Goal: Information Seeking & Learning: Learn about a topic

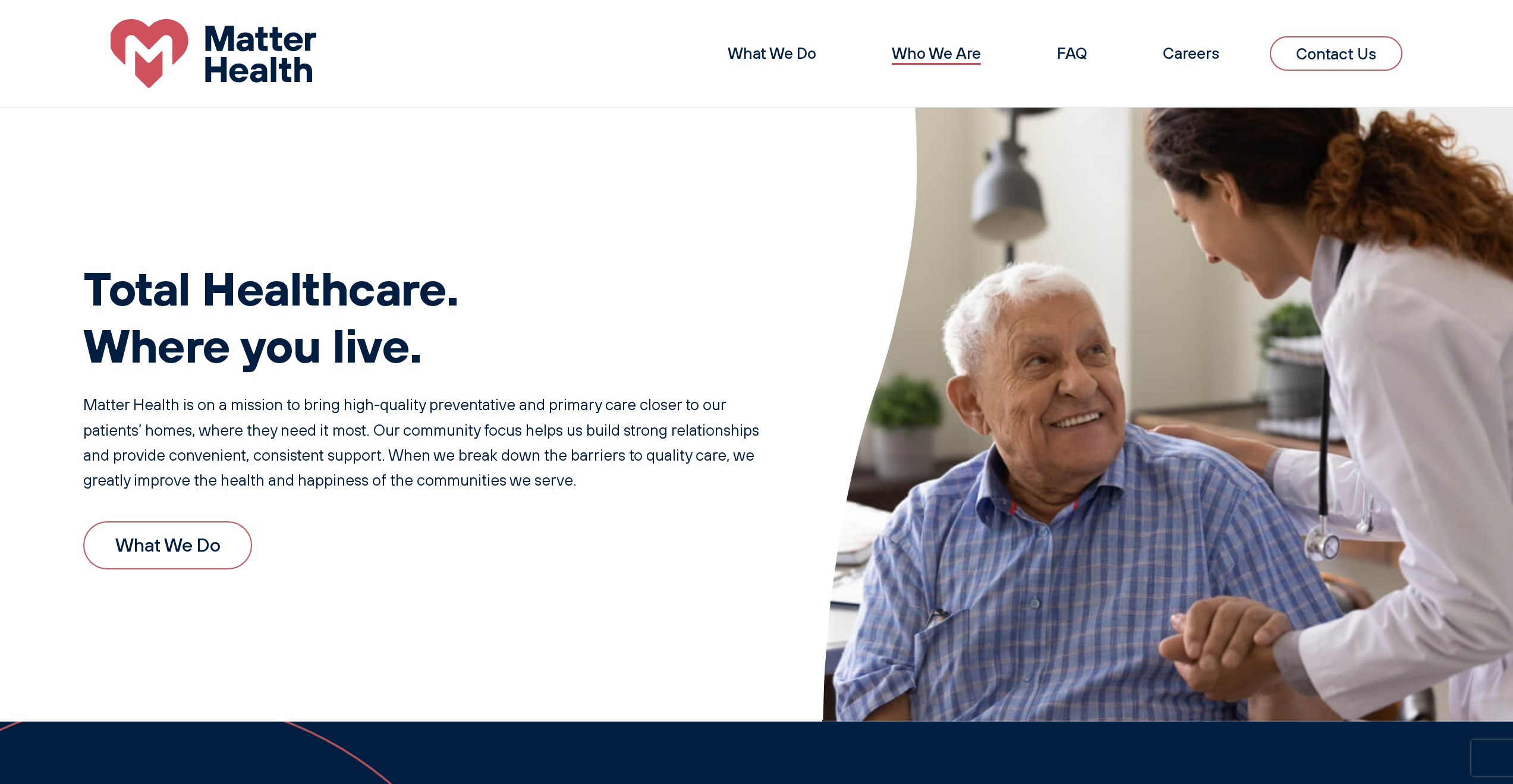
click at [915, 56] on link "Who We Are" at bounding box center [936, 53] width 89 height 20
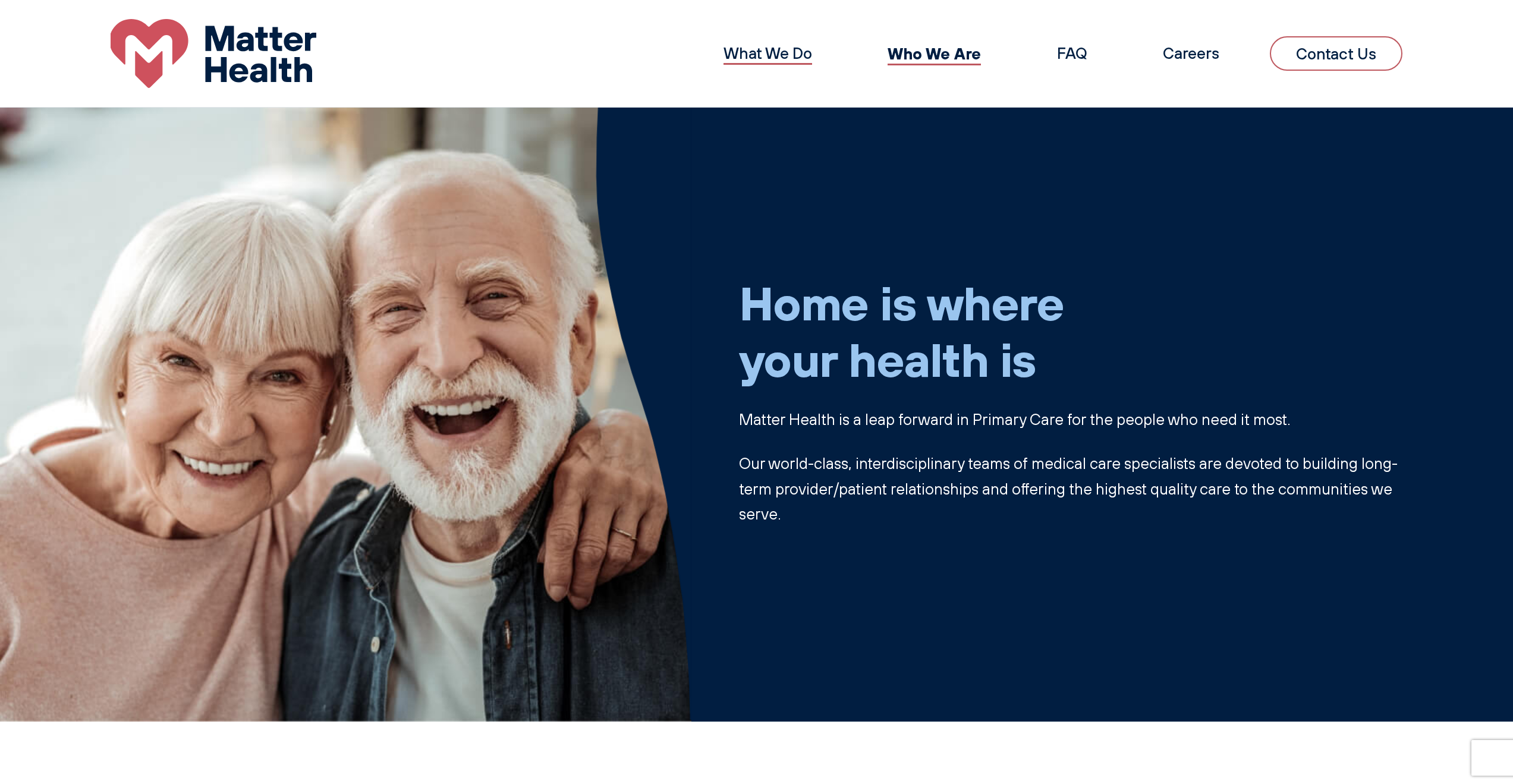
click at [762, 51] on link "What We Do" at bounding box center [768, 53] width 88 height 20
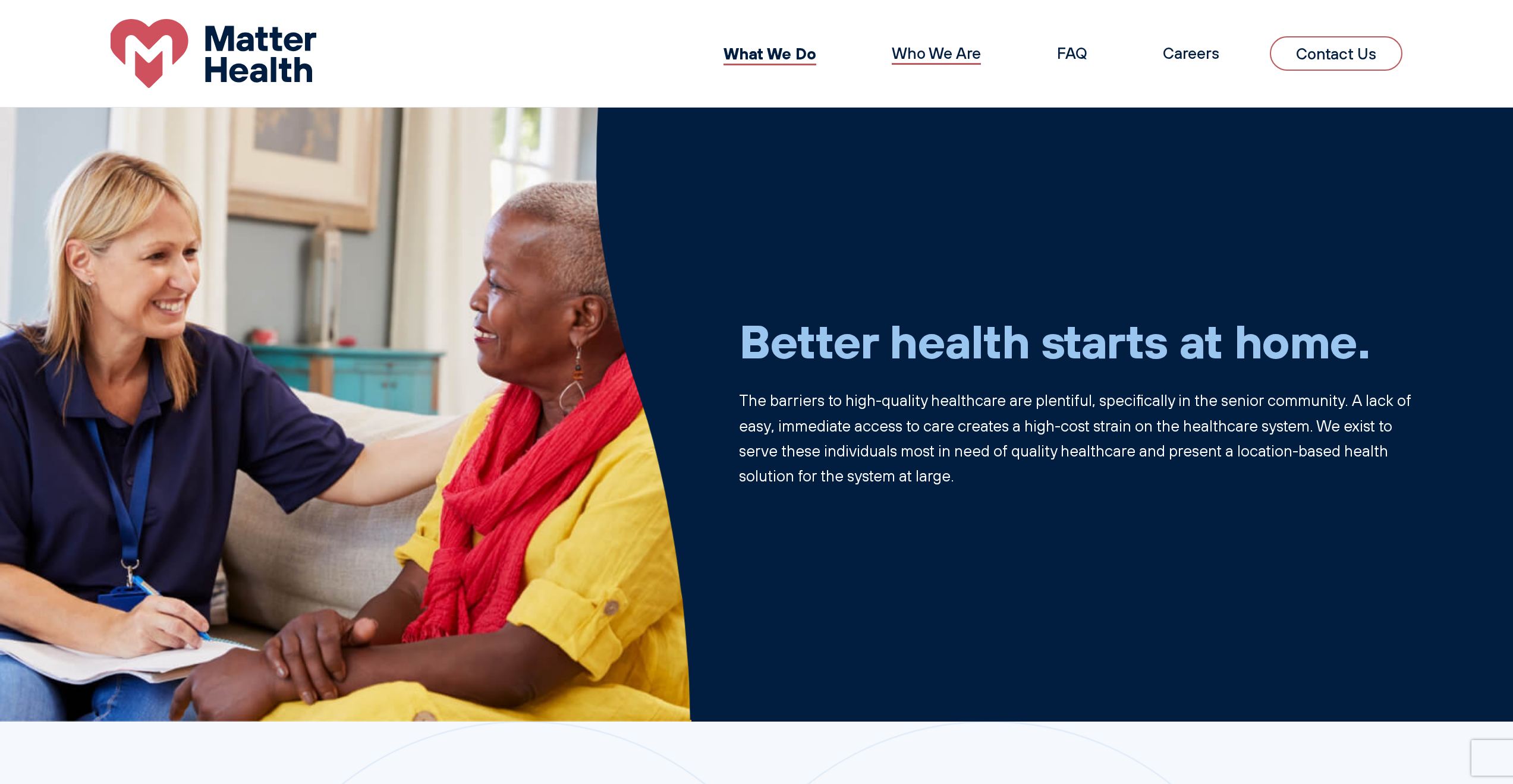
click at [923, 55] on link "Who We Are" at bounding box center [936, 53] width 89 height 20
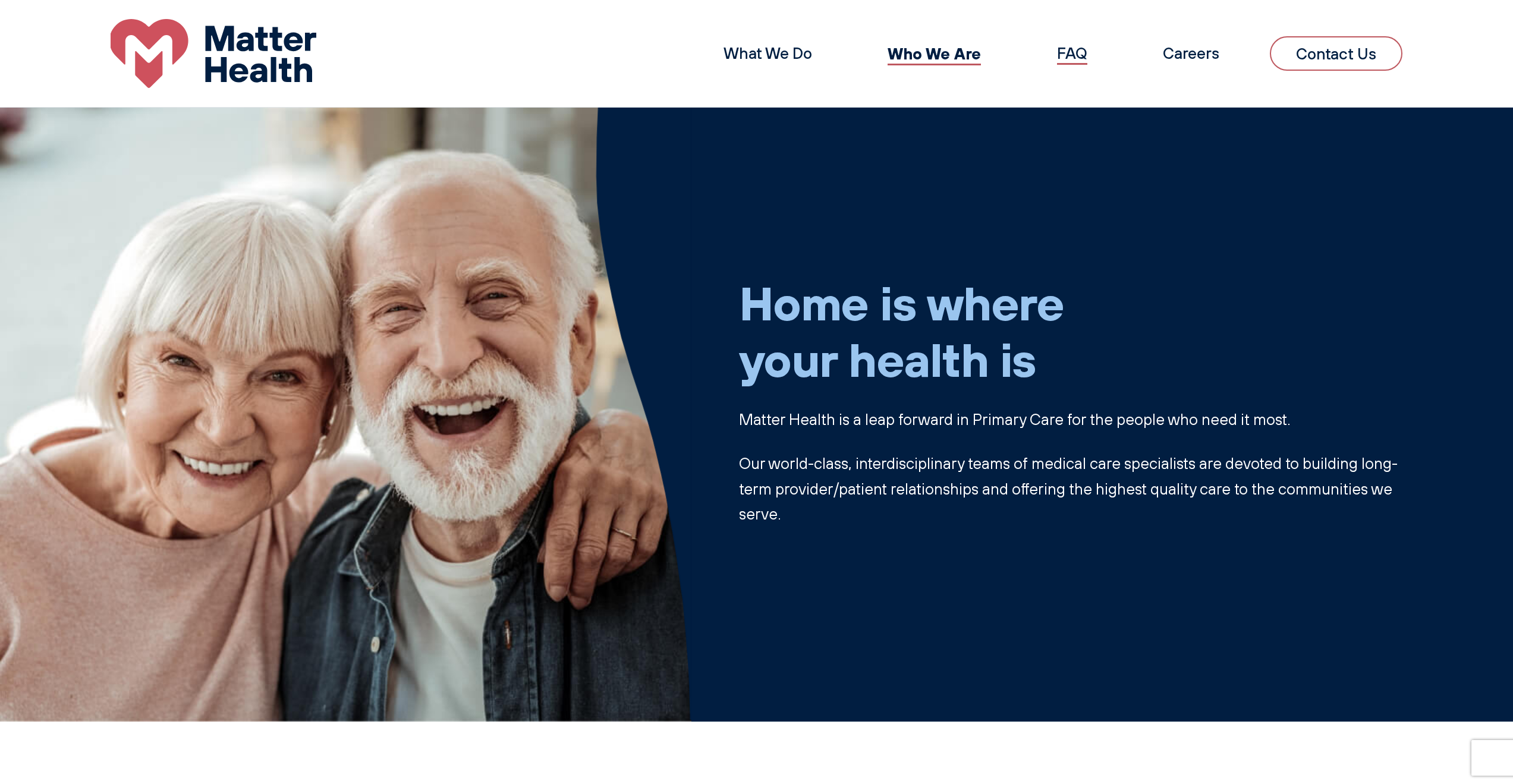
click at [1064, 54] on link "FAQ" at bounding box center [1072, 53] width 30 height 20
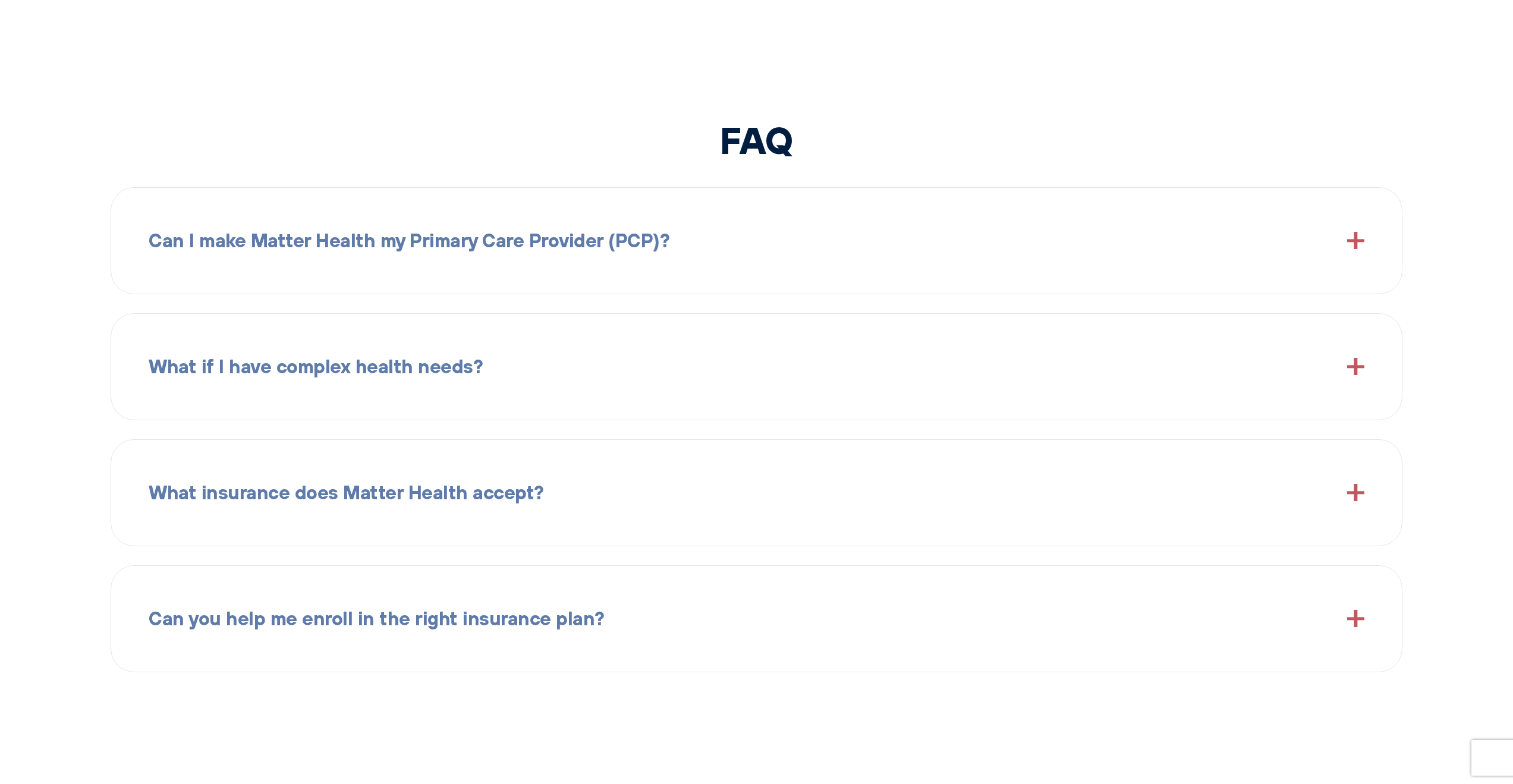
scroll to position [1962, 0]
click at [614, 235] on span "Can I make Matter Health my Primary Care Provider (PCP)?" at bounding box center [409, 238] width 521 height 30
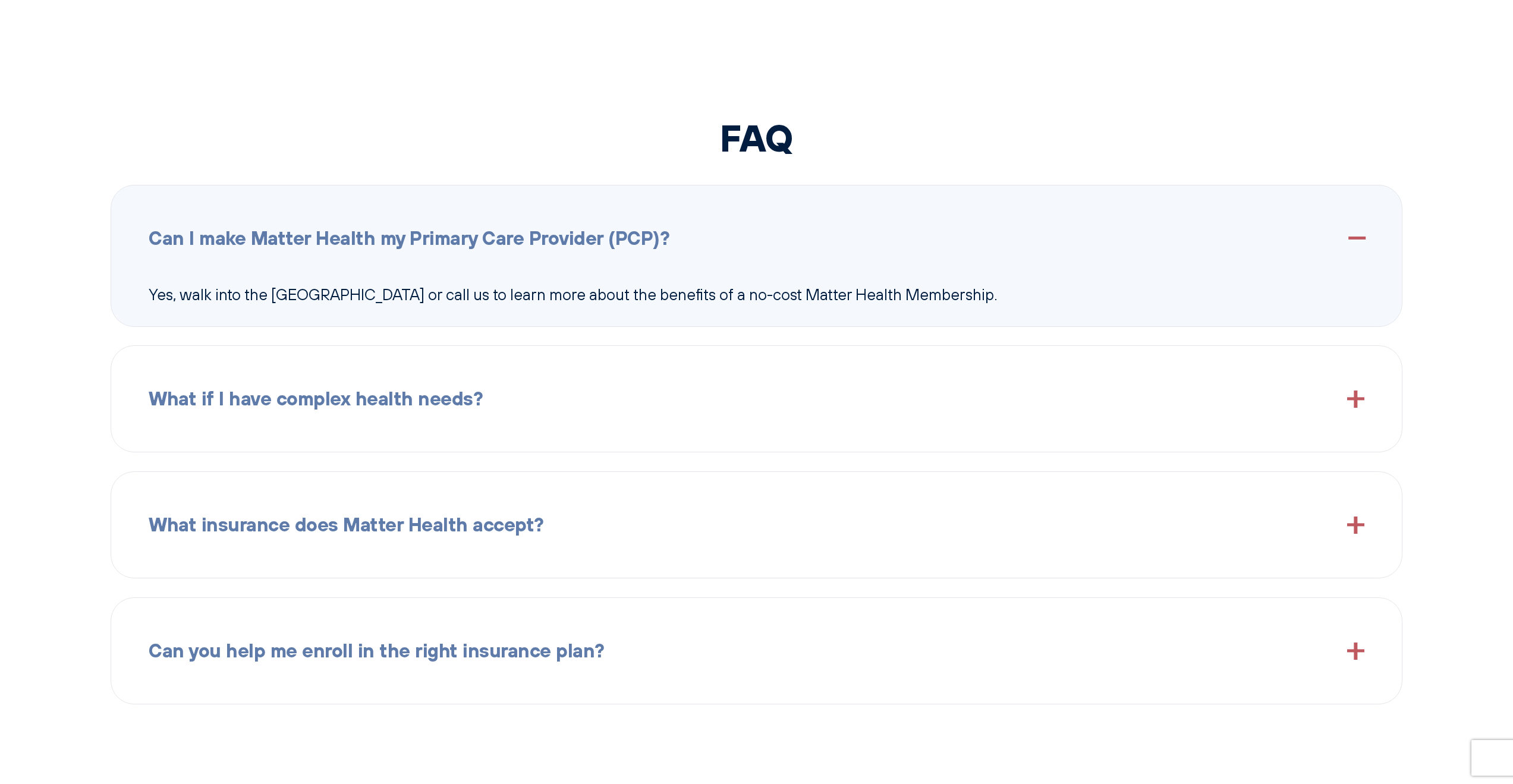
click at [614, 235] on span "Can I make Matter Health my Primary Care Provider (PCP)?" at bounding box center [409, 238] width 521 height 30
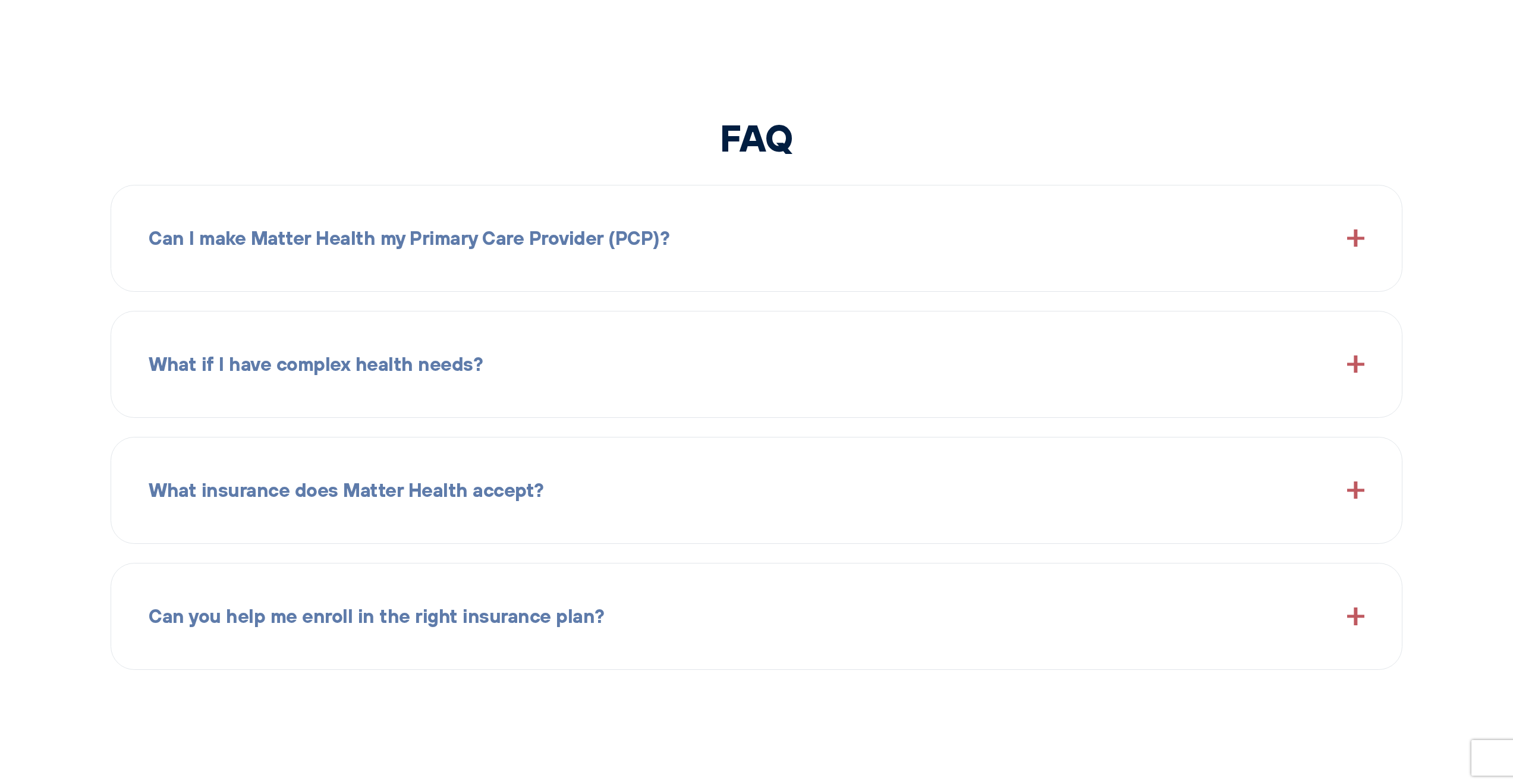
click at [417, 375] on span "What if I have complex health needs?" at bounding box center [315, 363] width 334 height 30
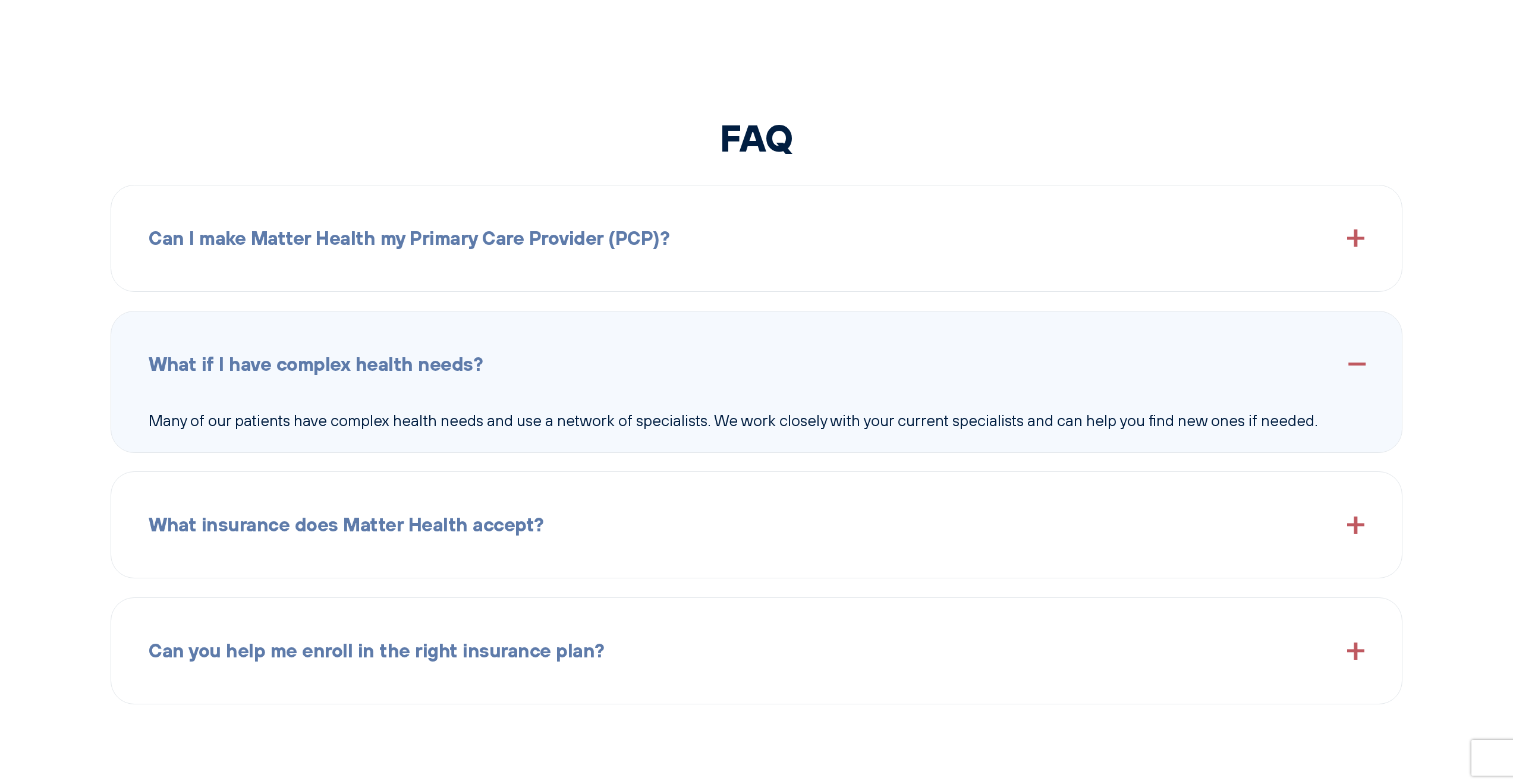
click at [418, 371] on span "What if I have complex health needs?" at bounding box center [315, 363] width 334 height 30
